Goal: Navigation & Orientation: Understand site structure

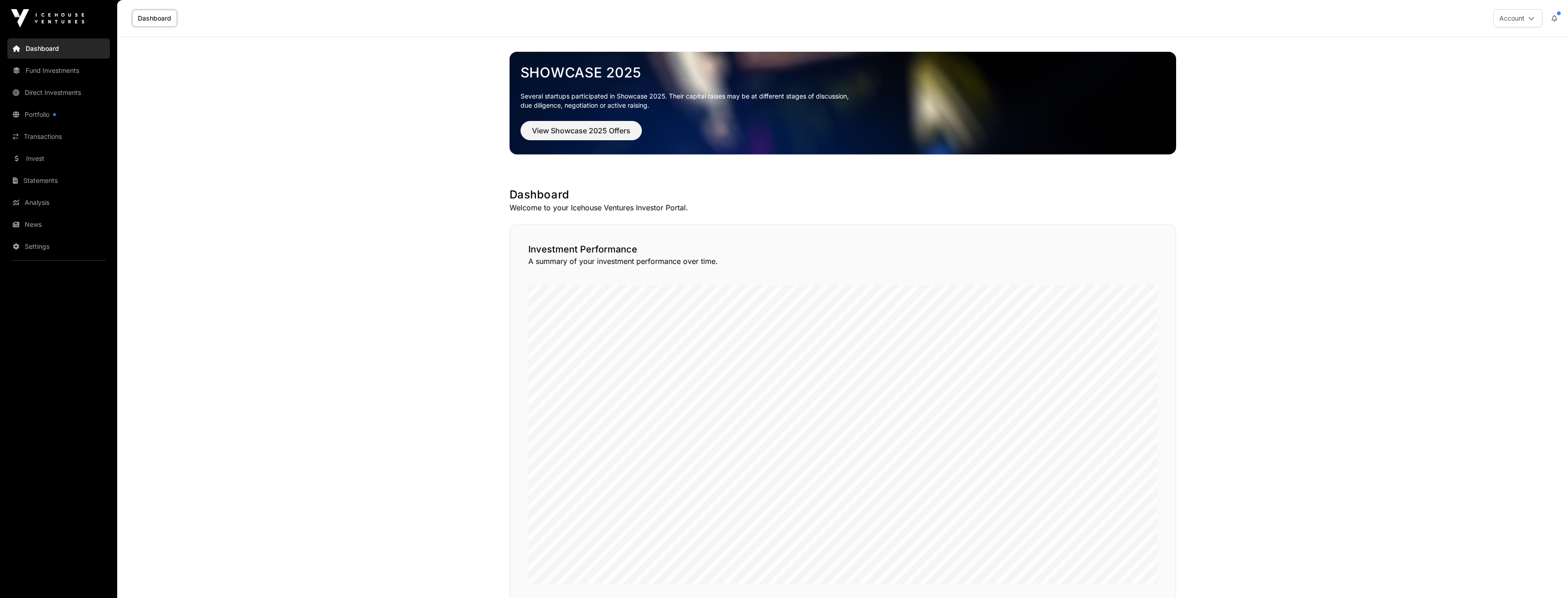
click at [914, 223] on div "Showcase 2025 Several startups participated in Showcase 2025. Their capital rai…" at bounding box center [842, 549] width 703 height 1024
click at [32, 114] on link "Portfolio" at bounding box center [58, 114] width 102 height 20
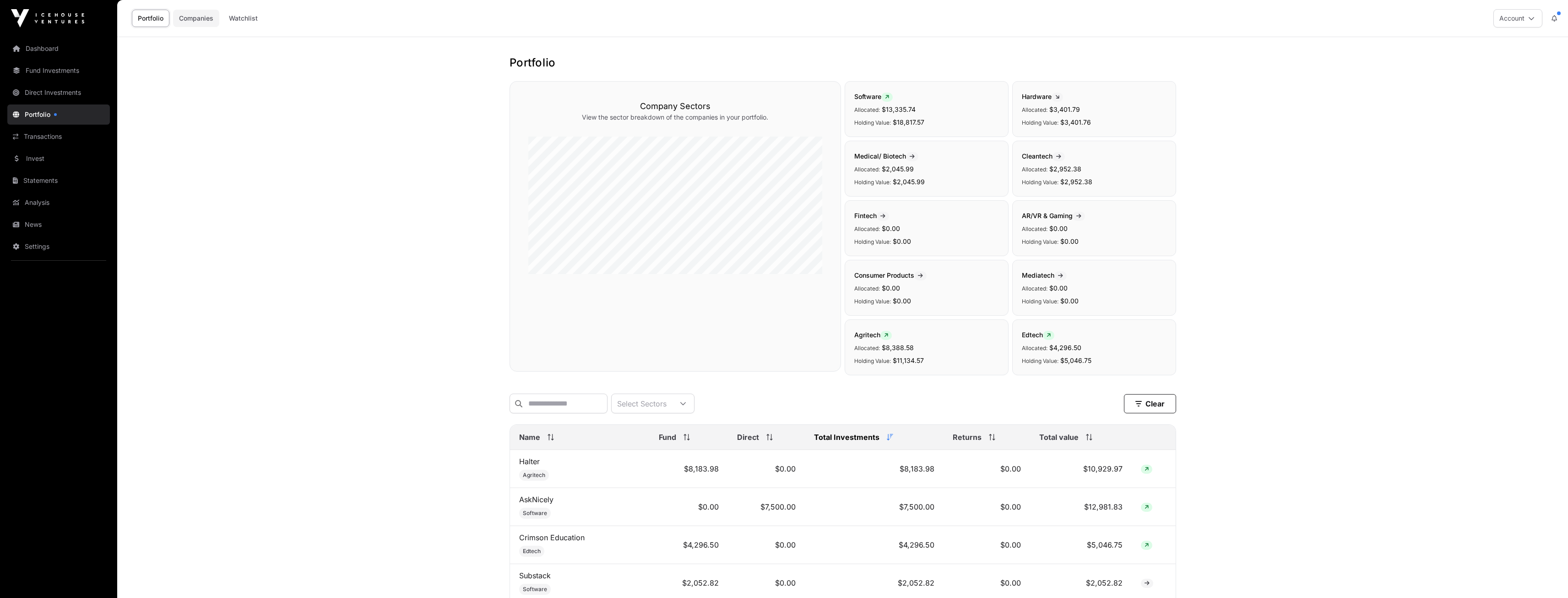
click at [201, 14] on link "Companies" at bounding box center [196, 18] width 46 height 18
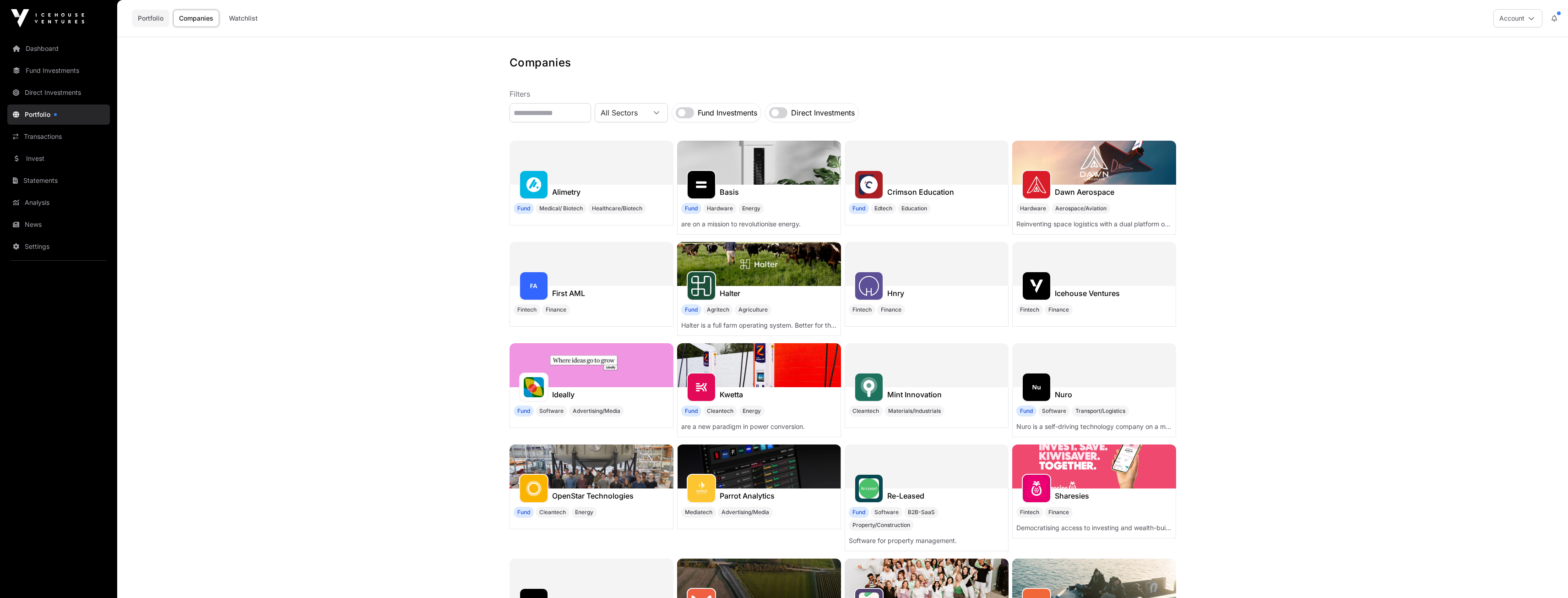
click at [154, 18] on link "Portfolio" at bounding box center [151, 18] width 38 height 18
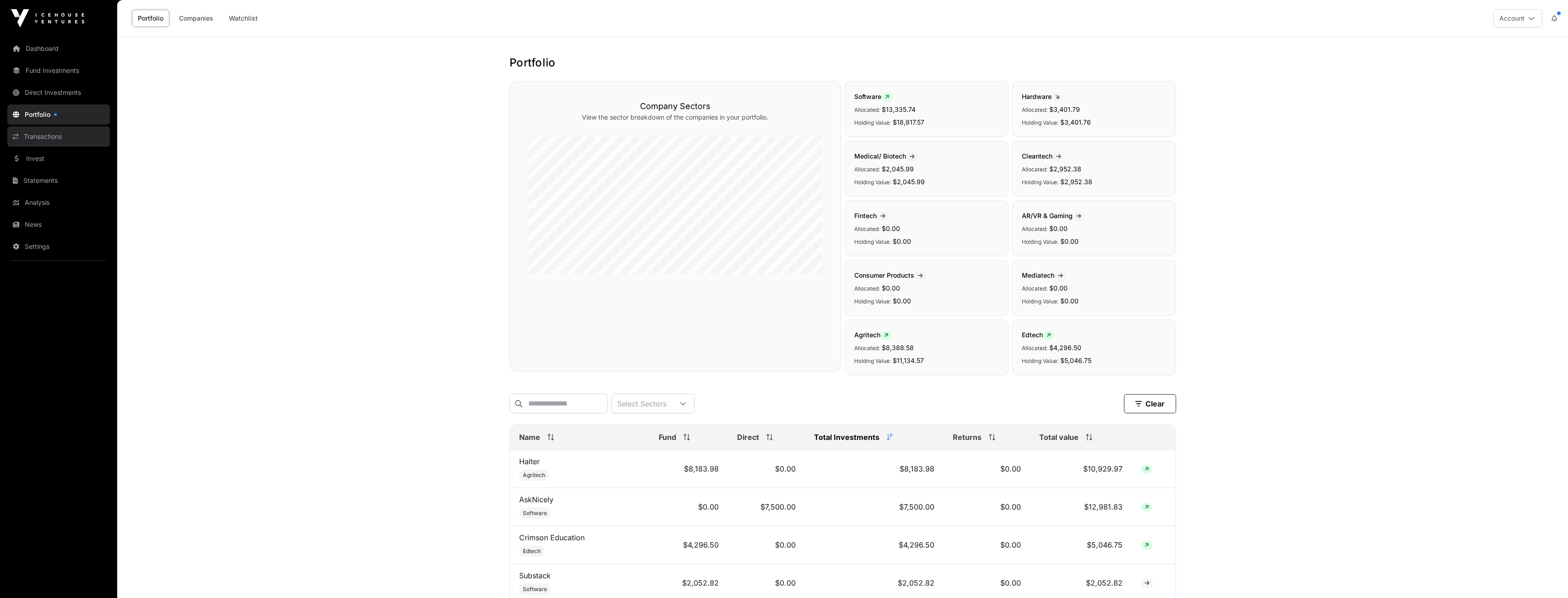
click at [41, 134] on link "Transactions" at bounding box center [58, 136] width 102 height 20
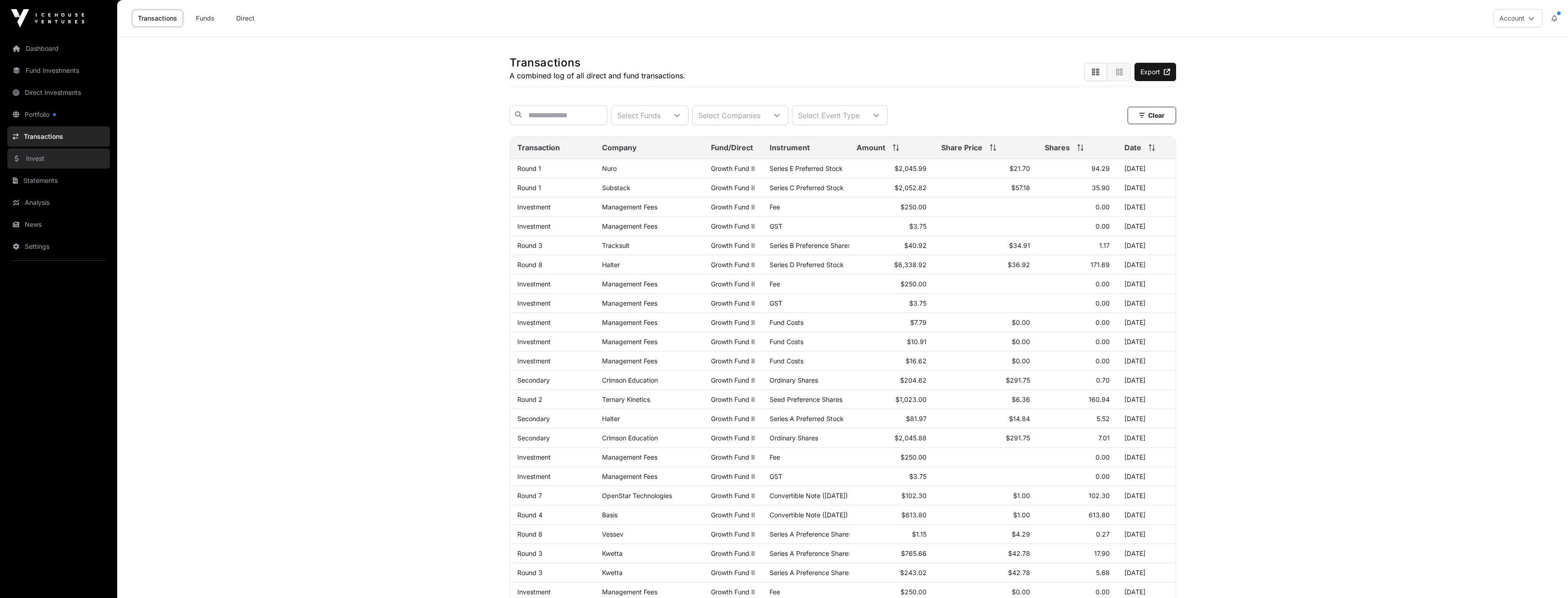
click at [35, 156] on link "Invest" at bounding box center [58, 158] width 102 height 20
